Goal: Information Seeking & Learning: Check status

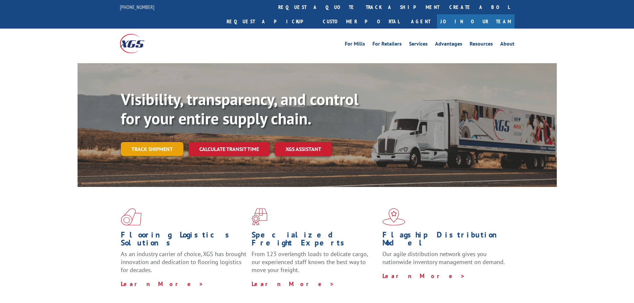
click at [169, 142] on link "Track shipment" at bounding box center [152, 149] width 63 height 14
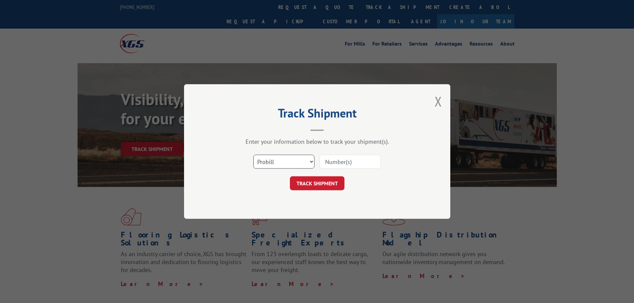
click at [298, 165] on select "Select category... Probill BOL PO" at bounding box center [283, 162] width 61 height 14
select select "bol"
click at [253, 155] on select "Select category... Probill BOL PO" at bounding box center [283, 162] width 61 height 14
click at [335, 165] on input at bounding box center [350, 162] width 61 height 14
paste input "50864084"
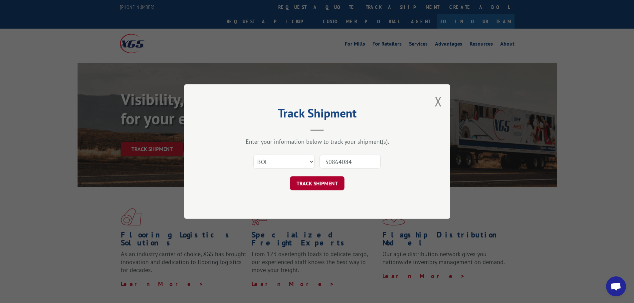
type input "50864084"
click at [328, 183] on button "TRACK SHIPMENT" at bounding box center [317, 183] width 55 height 14
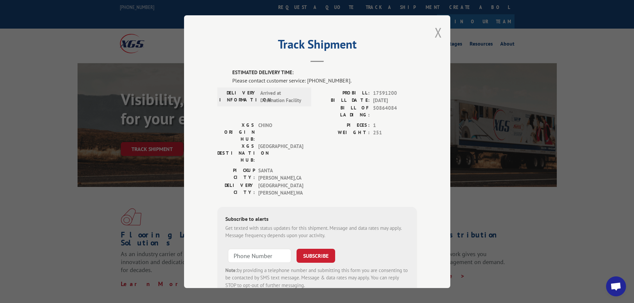
click at [437, 32] on button "Close modal" at bounding box center [438, 33] width 7 height 18
